Goal: Information Seeking & Learning: Check status

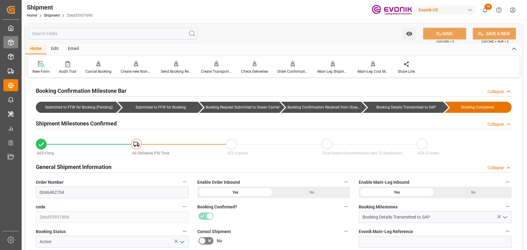
scroll to position [69, 0]
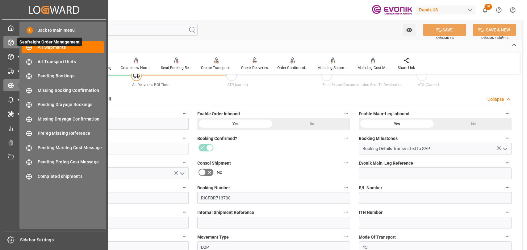
click at [7, 45] on div at bounding box center [8, 42] width 11 height 6
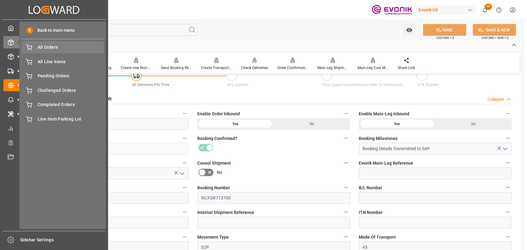
click at [49, 46] on span "All Orders" at bounding box center [71, 47] width 66 height 6
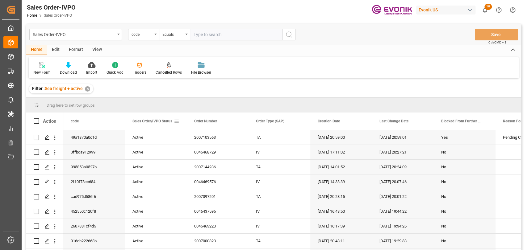
click at [176, 121] on span at bounding box center [177, 122] width 6 height 6
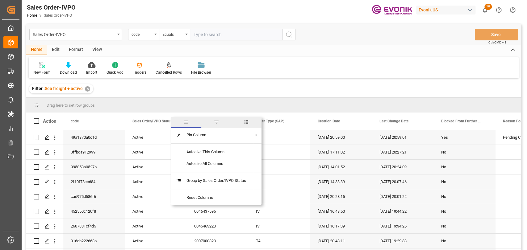
click at [251, 123] on span "columns" at bounding box center [246, 122] width 30 height 11
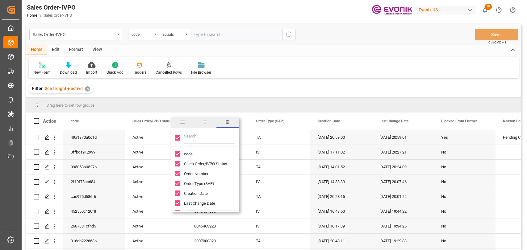
drag, startPoint x: 178, startPoint y: 136, endPoint x: 187, endPoint y: 141, distance: 10.1
click at [178, 138] on input "Toggle Select All Columns" at bounding box center [178, 138] width 6 height 6
checkbox input "false"
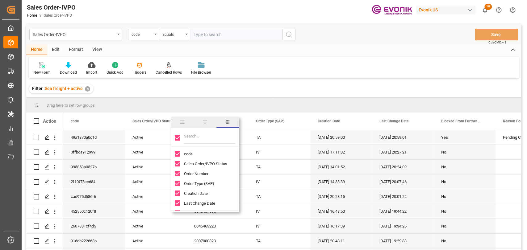
checkbox input "false"
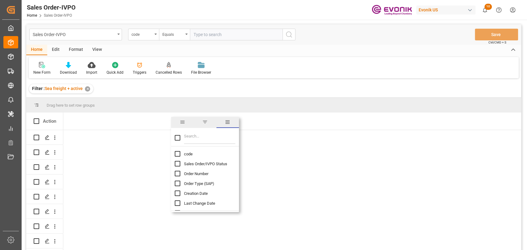
click at [193, 141] on input "Filter Columns Input" at bounding box center [209, 138] width 51 height 12
type input "consignee"
click at [178, 153] on input "Consignee For B/L Name column toggle visibility (hidden)" at bounding box center [178, 154] width 6 height 6
checkbox input "true"
checkbox input "false"
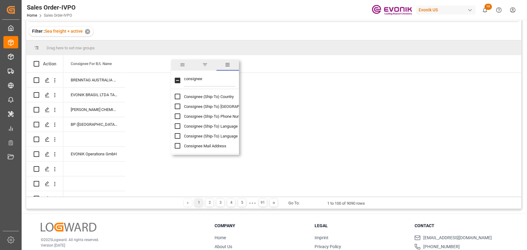
scroll to position [69, 0]
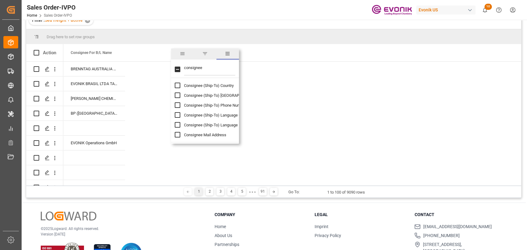
drag, startPoint x: 211, startPoint y: 68, endPoint x: 175, endPoint y: 67, distance: 35.2
click at [175, 67] on div "consignee" at bounding box center [205, 69] width 68 height 17
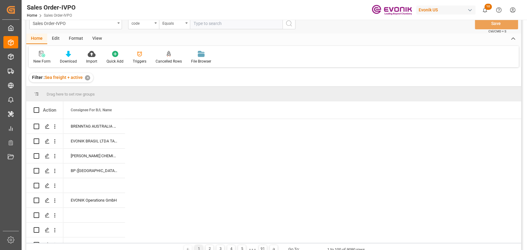
scroll to position [0, 0]
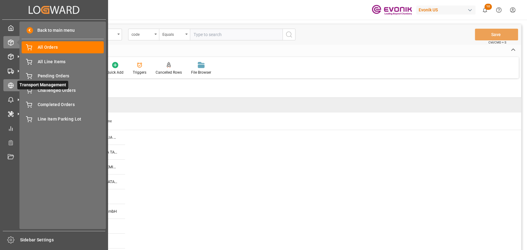
click at [10, 89] on div "Transport Management Transport Management" at bounding box center [53, 85] width 101 height 12
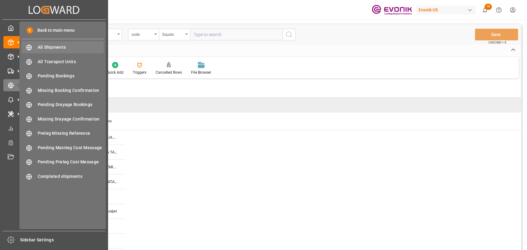
click at [38, 50] on span "All Shipments" at bounding box center [71, 47] width 66 height 6
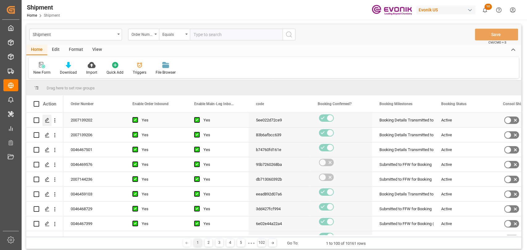
click at [48, 120] on icon "Press SPACE to select this row." at bounding box center [47, 120] width 5 height 5
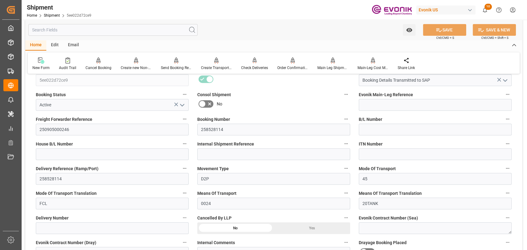
scroll to position [343, 0]
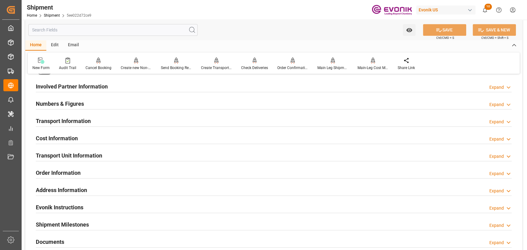
click at [63, 27] on input "text" at bounding box center [112, 30] width 169 height 12
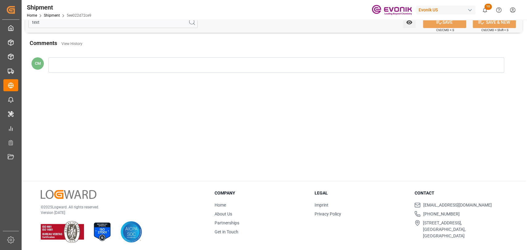
scroll to position [0, 0]
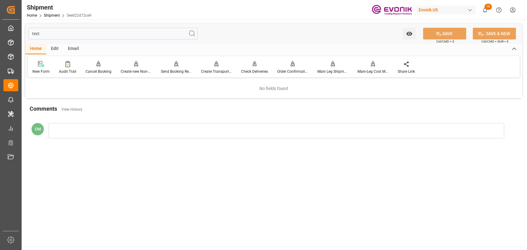
click at [0, 38] on html "Created by potrace 1.15, written by [PERSON_NAME] [DATE]-[DATE] Created by potr…" at bounding box center [263, 125] width 527 height 250
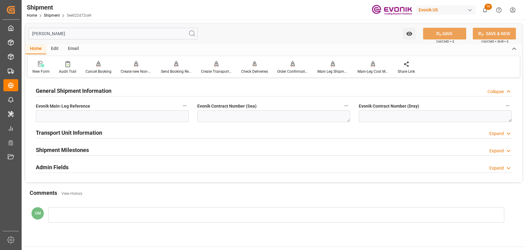
click at [98, 133] on h2 "Transport Unit Information" at bounding box center [69, 133] width 66 height 8
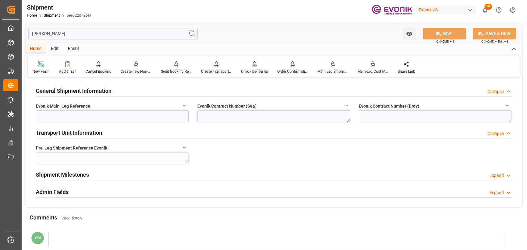
click at [98, 133] on h2 "Transport Unit Information" at bounding box center [69, 133] width 66 height 8
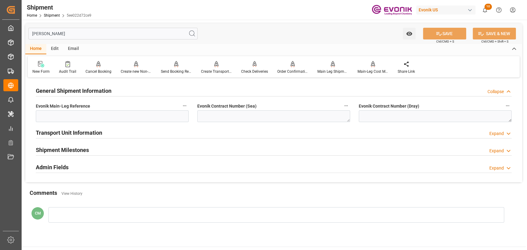
click at [82, 162] on div "Admin Fields Expand" at bounding box center [274, 167] width 476 height 12
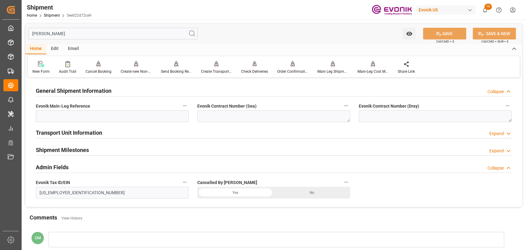
click at [82, 143] on div "Shipment Milestones Expand" at bounding box center [274, 150] width 485 height 17
click at [82, 151] on h2 "Shipment Milestones" at bounding box center [62, 150] width 53 height 8
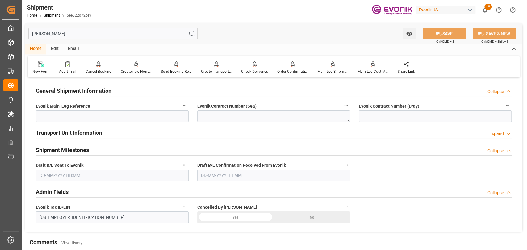
drag, startPoint x: 44, startPoint y: 32, endPoint x: -10, endPoint y: 32, distance: 54.1
click at [0, 32] on html "Created by potrace 1.15, written by [PERSON_NAME] [DATE]-[DATE] Created by potr…" at bounding box center [263, 125] width 527 height 250
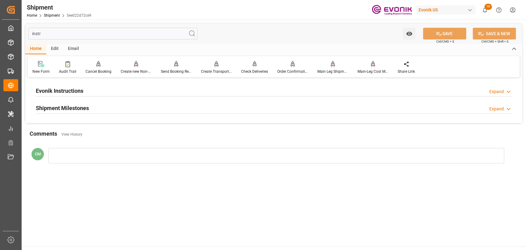
type input "instr"
click at [53, 94] on h2 "Evonik Instructions" at bounding box center [60, 91] width 48 height 8
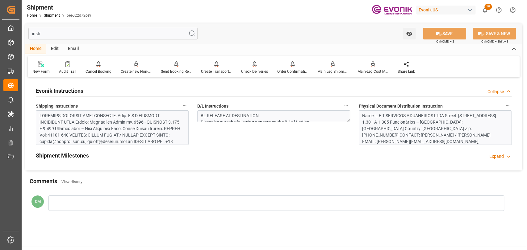
click at [388, 121] on div "Name: L E T SERVICOS ADUANEIROS LTDA Street: [STREET_ADDRESS] 1.301 A 1.305 Fun…" at bounding box center [432, 135] width 141 height 45
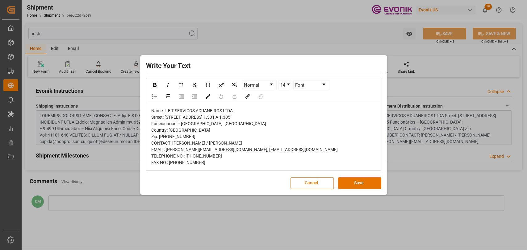
click at [312, 187] on button "Cancel" at bounding box center [312, 184] width 43 height 12
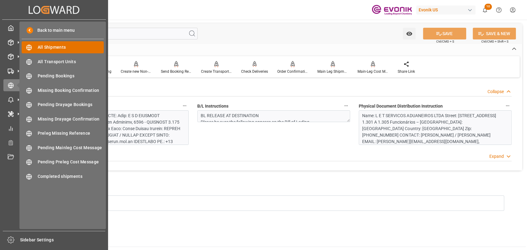
click at [42, 48] on span "All Shipments" at bounding box center [71, 47] width 66 height 6
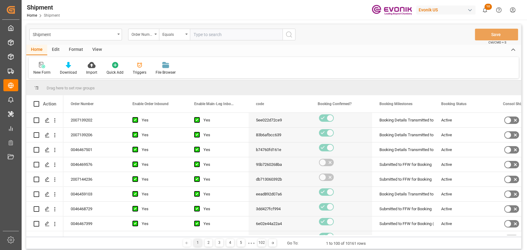
click at [53, 47] on div "Edit" at bounding box center [55, 50] width 17 height 11
click at [106, 67] on icon at bounding box center [104, 65] width 6 height 6
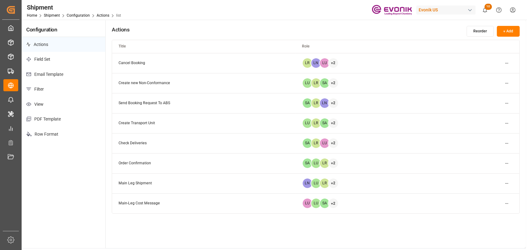
click at [47, 84] on p "Filter" at bounding box center [64, 89] width 84 height 15
